Goal: Register for event/course

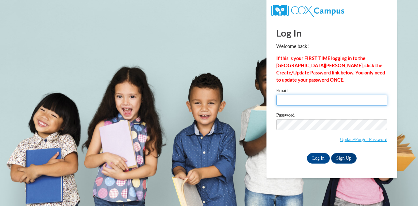
click at [294, 96] on input "Email" at bounding box center [331, 100] width 111 height 11
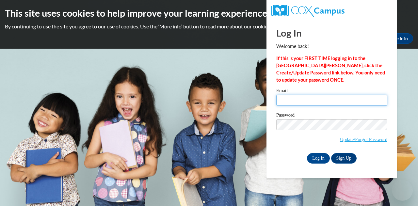
type input "Mrsericanwright@gmail.com"
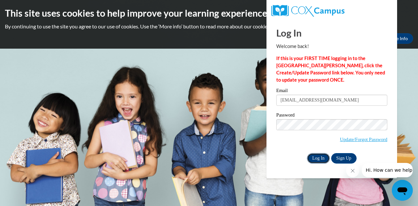
click at [321, 160] on input "Log In" at bounding box center [318, 158] width 23 height 10
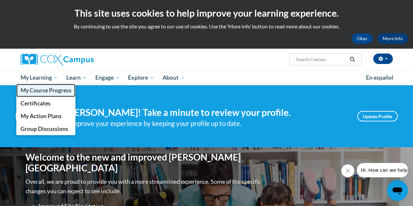
click at [55, 86] on link "My Course Progress" at bounding box center [45, 90] width 59 height 13
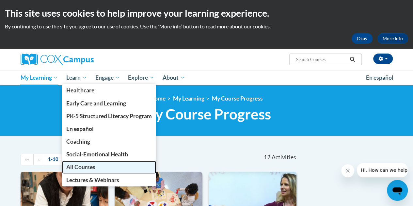
click at [85, 167] on span "All Courses" at bounding box center [80, 167] width 29 height 7
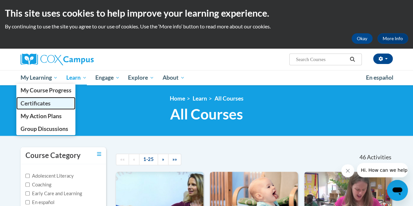
click at [44, 104] on span "Certificates" at bounding box center [35, 103] width 30 height 7
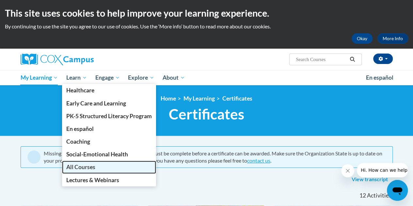
click at [90, 164] on span "All Courses" at bounding box center [80, 167] width 29 height 7
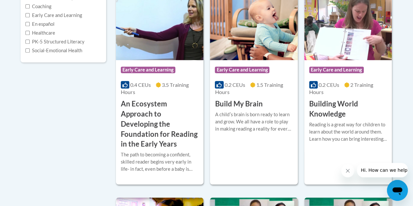
scroll to position [179, 0]
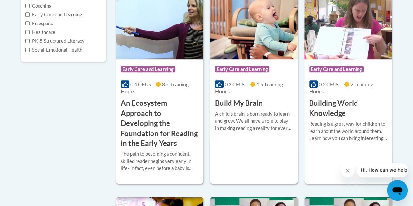
click at [332, 72] on span "Early Care and Learning" at bounding box center [336, 69] width 55 height 7
click at [71, 14] on label "Early Care and Learning" at bounding box center [53, 14] width 57 height 7
click at [30, 14] on input "Early Care and Learning" at bounding box center [27, 14] width 4 height 4
checkbox input "true"
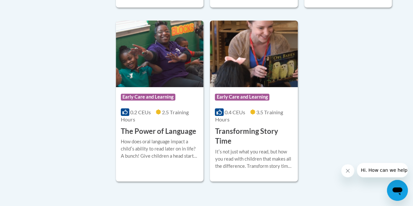
scroll to position [1127, 0]
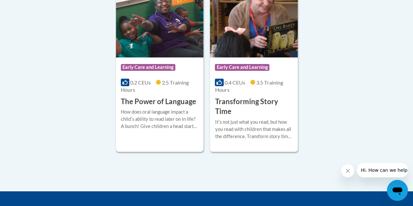
click at [157, 104] on h3 "The Power of Language" at bounding box center [158, 102] width 75 height 10
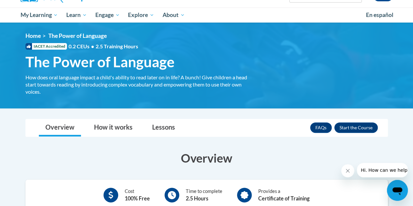
scroll to position [64, 0]
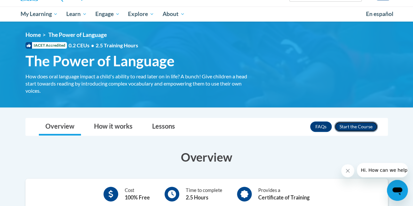
click at [369, 123] on button "Enroll" at bounding box center [356, 127] width 43 height 10
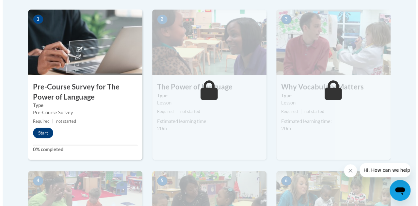
scroll to position [210, 0]
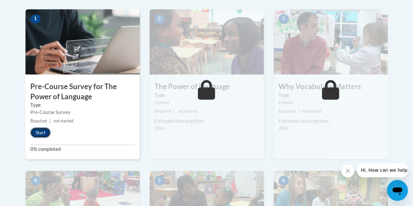
click at [41, 132] on button "Start" at bounding box center [40, 132] width 20 height 10
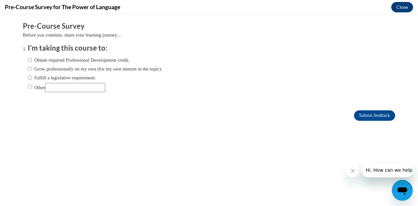
scroll to position [0, 0]
click at [28, 60] on input "Obtain required Professional Development credit." at bounding box center [30, 60] width 4 height 7
radio input "true"
click at [358, 117] on input "Submit feedback" at bounding box center [374, 115] width 41 height 10
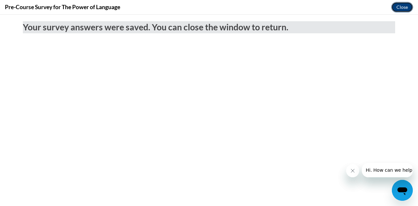
click at [404, 6] on button "Close" at bounding box center [402, 7] width 22 height 10
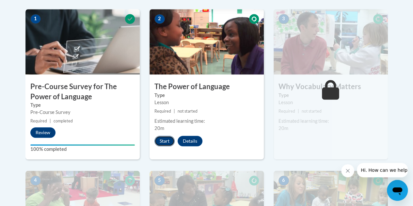
click at [170, 141] on button "Start" at bounding box center [165, 141] width 20 height 10
